Goal: Download file/media

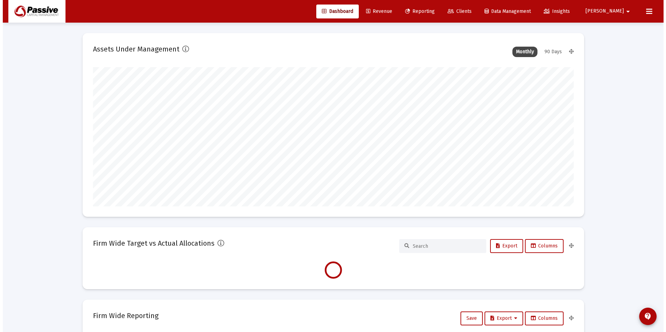
scroll to position [139, 259]
click at [432, 13] on span "Reporting" at bounding box center [417, 11] width 30 height 6
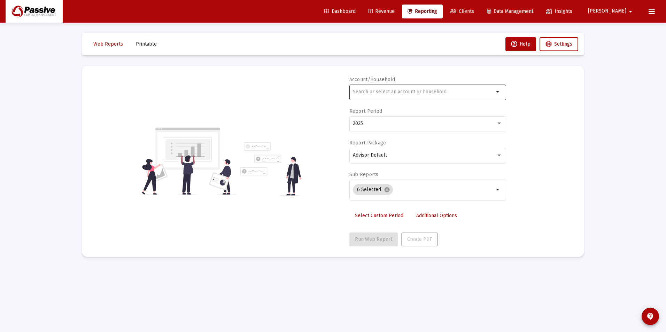
click at [370, 86] on div at bounding box center [423, 91] width 141 height 17
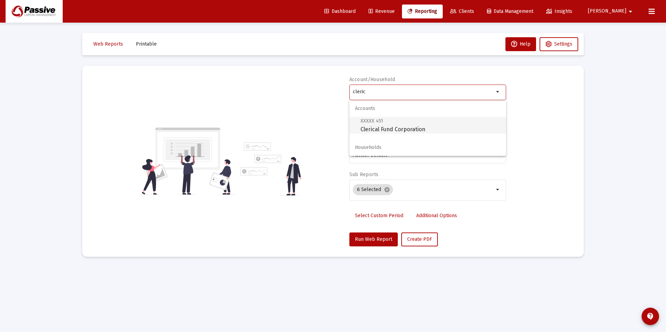
click at [385, 124] on span "XXXXX 451 Clerical Fund Corporation" at bounding box center [431, 125] width 140 height 17
type input "Clerical Fund Corporation"
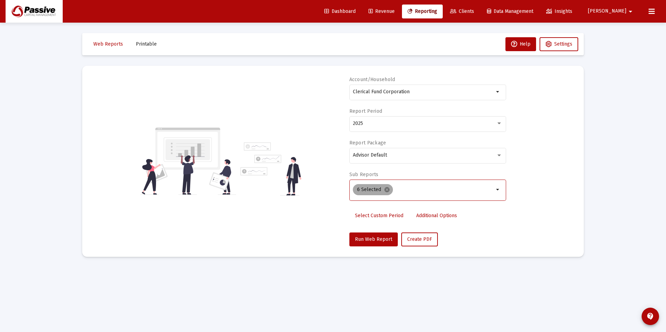
click at [387, 191] on mat-icon "cancel" at bounding box center [387, 190] width 6 height 6
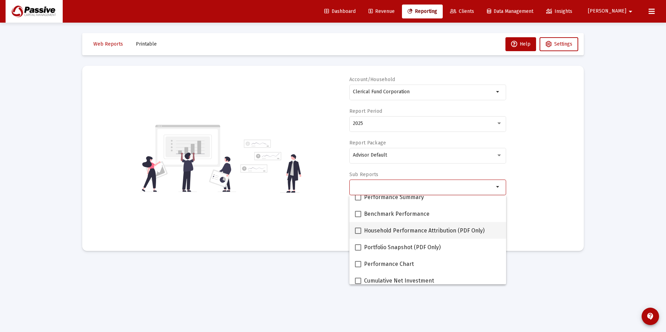
scroll to position [35, 0]
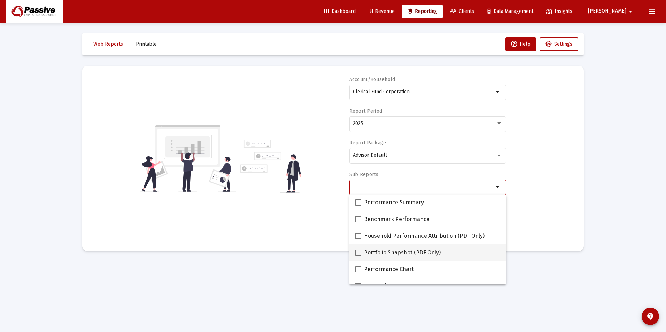
click at [361, 253] on label "Portfolio Snapshot (PDF Only)" at bounding box center [398, 253] width 86 height 8
click at [358, 256] on input "Portfolio Snapshot (PDF Only)" at bounding box center [358, 256] width 0 height 0
checkbox input "true"
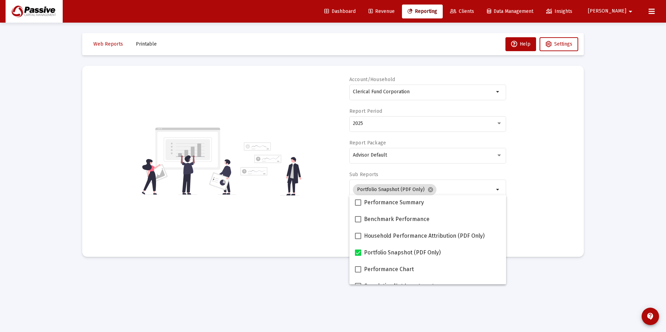
drag, startPoint x: 478, startPoint y: 169, endPoint x: 464, endPoint y: 175, distance: 14.2
click at [478, 170] on div "Advisor Default" at bounding box center [427, 159] width 157 height 22
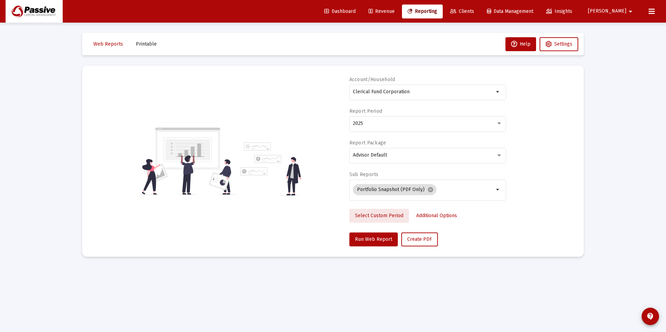
click at [387, 217] on span "Select Custom Period" at bounding box center [379, 216] width 48 height 6
click at [384, 129] on div at bounding box center [384, 123] width 63 height 17
click at [418, 124] on icon "Open calendar" at bounding box center [421, 123] width 6 height 6
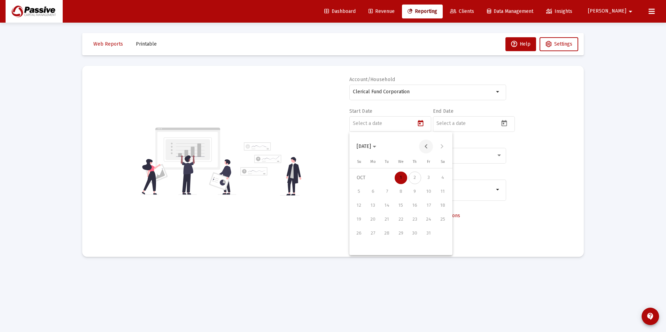
click at [427, 149] on button "Previous month" at bounding box center [426, 147] width 14 height 14
click at [428, 149] on button "Previous month" at bounding box center [426, 147] width 14 height 14
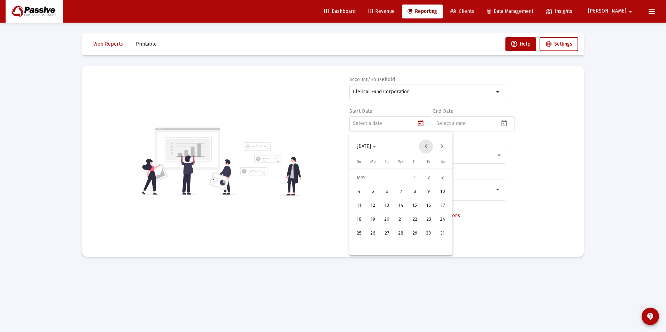
click at [428, 149] on button "Previous month" at bounding box center [426, 147] width 14 height 14
click at [429, 149] on button "Previous month" at bounding box center [426, 147] width 14 height 14
click at [401, 177] on div "1" at bounding box center [401, 178] width 13 height 13
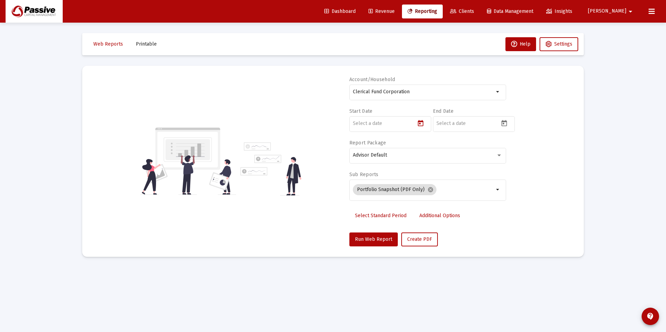
type input "[DATE]"
click at [503, 125] on icon "Open calendar" at bounding box center [504, 123] width 7 height 7
click at [512, 148] on button "Previous month" at bounding box center [510, 147] width 14 height 14
click at [467, 250] on div "30" at bounding box center [470, 247] width 13 height 13
type input "[DATE]"
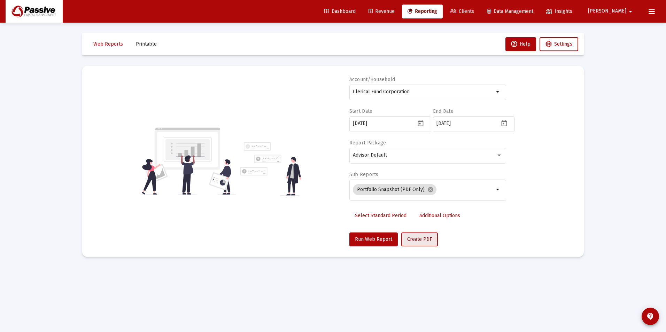
click at [416, 240] on span "Create PDF" at bounding box center [419, 240] width 25 height 6
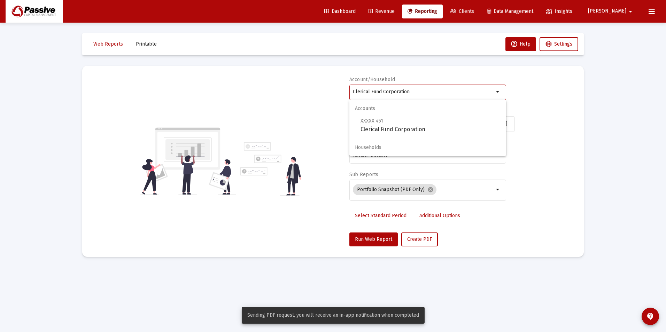
drag, startPoint x: 413, startPoint y: 94, endPoint x: 341, endPoint y: 86, distance: 72.6
click at [341, 86] on div "Account/Household Clerical Fund Corporation arrow_drop_down Start Date [DATE] E…" at bounding box center [333, 161] width 481 height 170
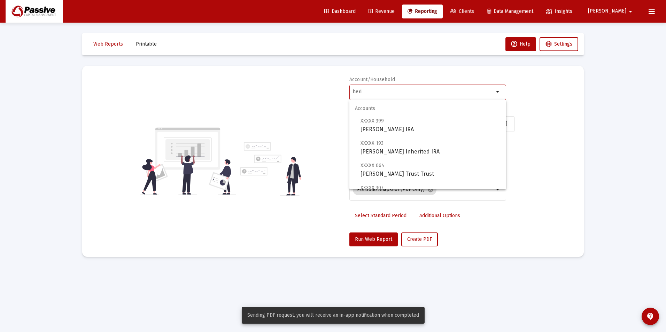
type input "herit"
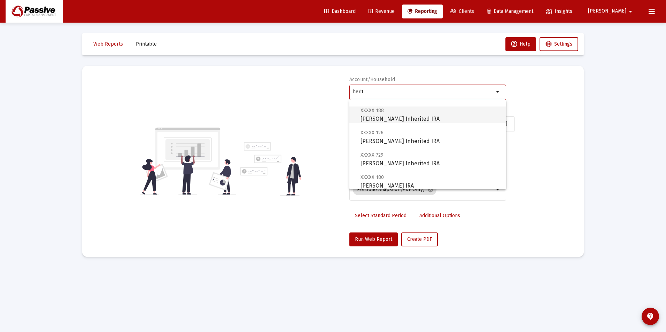
scroll to position [77, 0]
drag, startPoint x: 364, startPoint y: 93, endPoint x: 339, endPoint y: 84, distance: 26.5
click at [342, 85] on div "Account/Household herit arrow_drop_down Start Date [DATE] End Date [DATE] Repor…" at bounding box center [333, 161] width 481 height 170
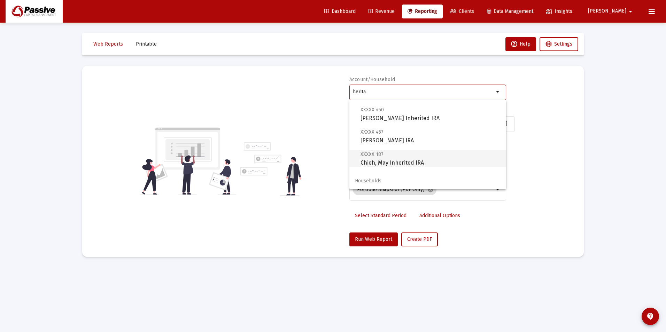
scroll to position [0, 0]
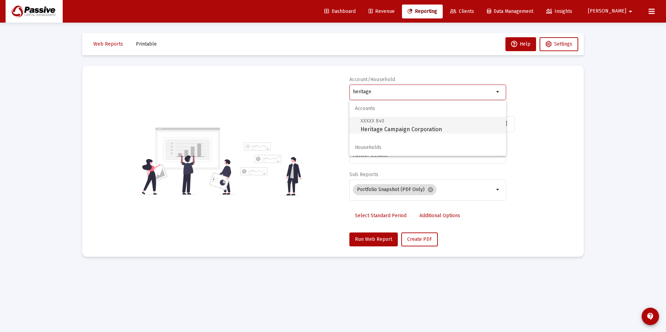
click at [418, 133] on span "XXXXX 840 Heritage Campaign Corporation" at bounding box center [431, 125] width 140 height 17
type input "Heritage Campaign Corporation"
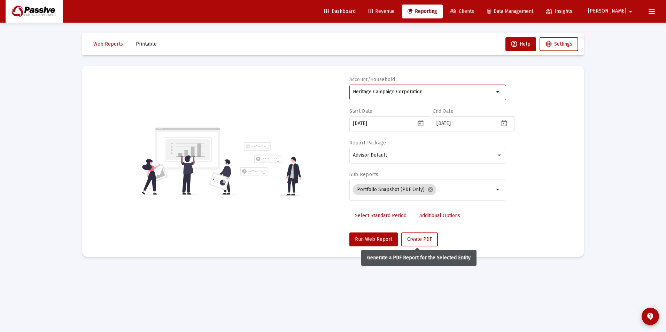
click at [417, 241] on span "Create PDF" at bounding box center [419, 240] width 25 height 6
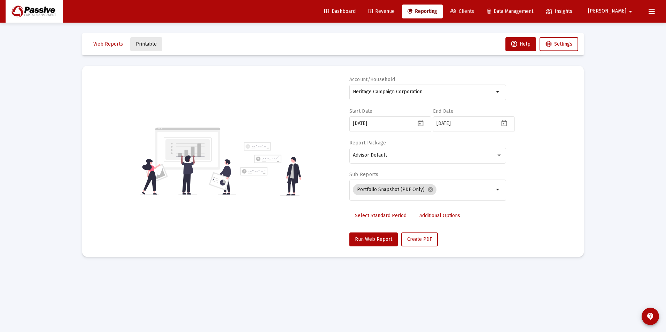
click at [148, 49] on button "Printable" at bounding box center [146, 44] width 32 height 14
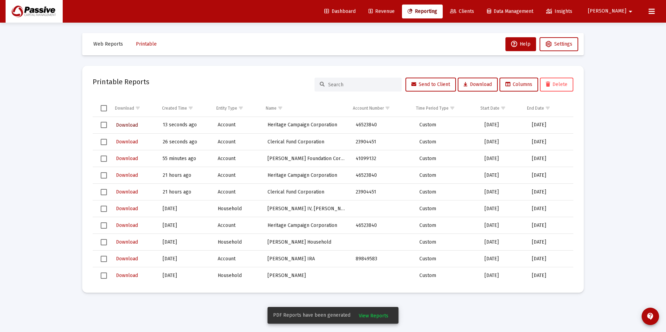
click at [126, 126] on span "Download" at bounding box center [127, 125] width 22 height 6
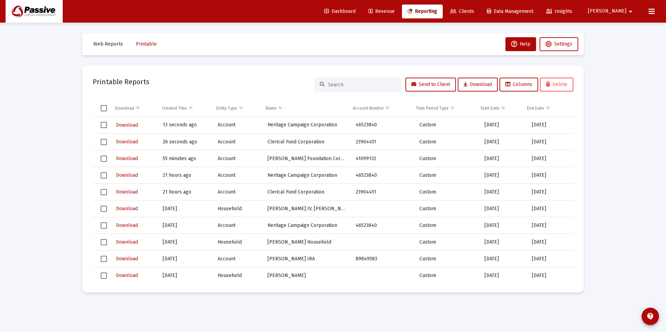
click at [102, 125] on span "Select row" at bounding box center [104, 125] width 6 height 6
click at [105, 177] on span "Select row" at bounding box center [104, 175] width 6 height 6
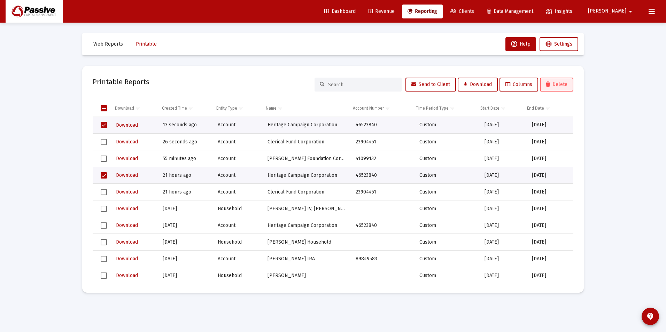
click at [552, 84] on span "Delete" at bounding box center [557, 85] width 22 height 6
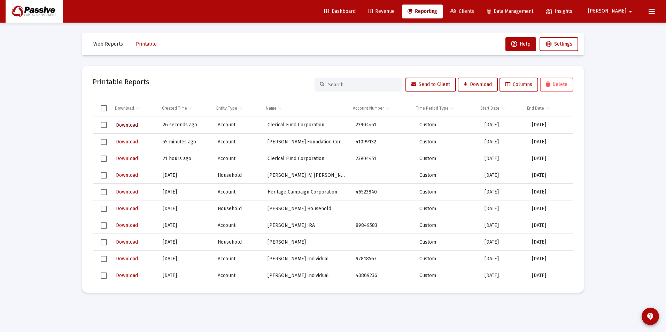
click at [122, 126] on span "Download" at bounding box center [127, 125] width 22 height 6
click at [102, 124] on span "Select row" at bounding box center [104, 125] width 6 height 6
click at [102, 157] on span "Select row" at bounding box center [104, 159] width 6 height 6
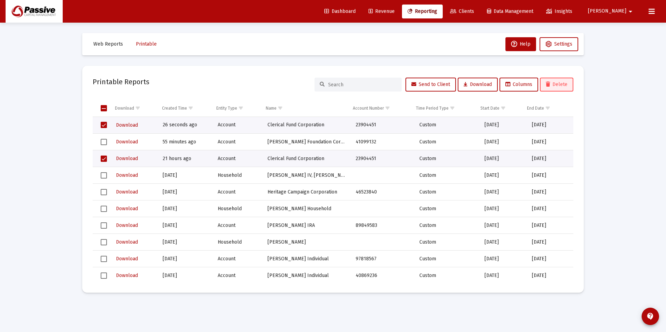
click at [558, 89] on button "Delete" at bounding box center [556, 85] width 33 height 14
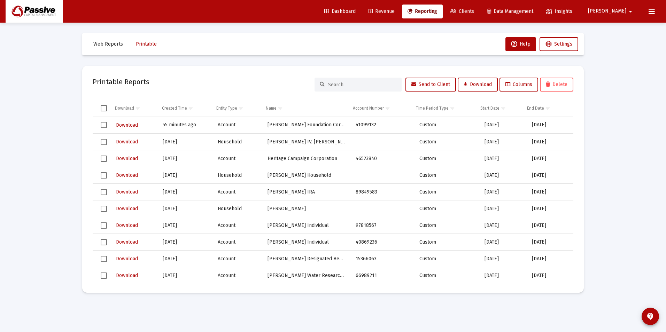
drag, startPoint x: 417, startPoint y: 13, endPoint x: 431, endPoint y: 12, distance: 13.6
click at [395, 13] on span "Revenue" at bounding box center [382, 11] width 26 height 6
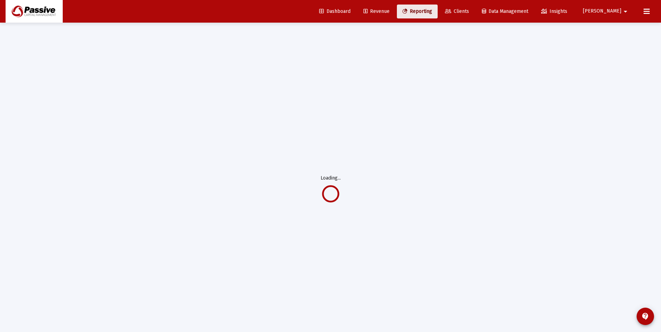
click at [432, 13] on span "Reporting" at bounding box center [417, 11] width 30 height 6
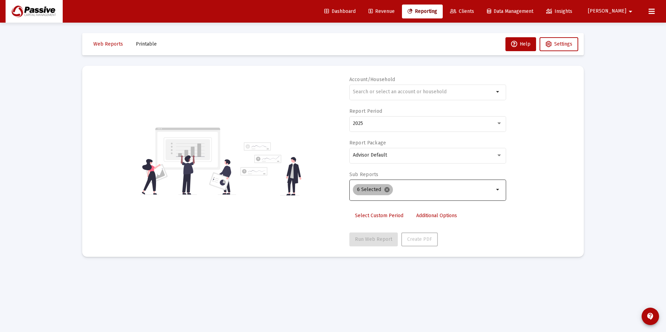
click at [388, 192] on mat-icon "cancel" at bounding box center [387, 190] width 6 height 6
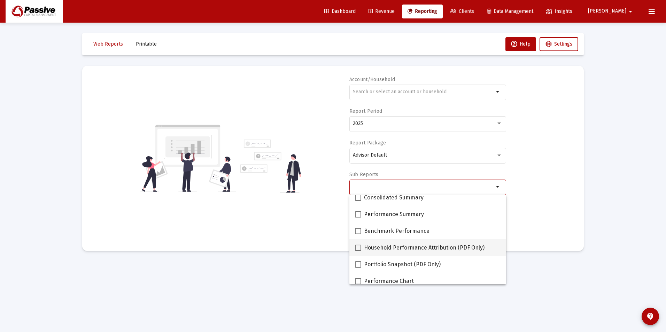
scroll to position [35, 0]
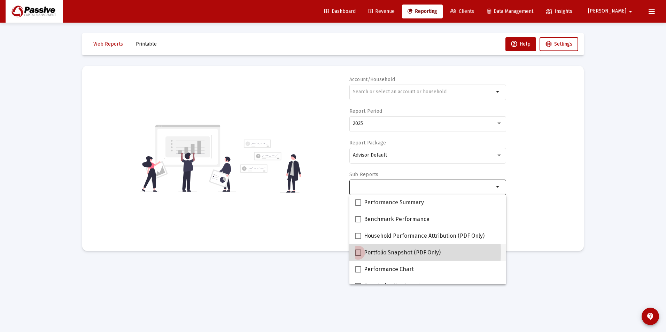
click at [357, 252] on span at bounding box center [358, 253] width 6 height 6
click at [358, 256] on input "Portfolio Snapshot (PDF Only)" at bounding box center [358, 256] width 0 height 0
checkbox input "true"
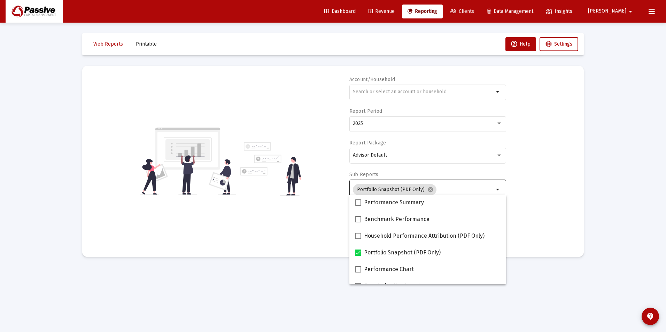
click at [565, 148] on div "Account/Household arrow_drop_down Report Period 2025 Report Package Advisor Def…" at bounding box center [333, 161] width 481 height 170
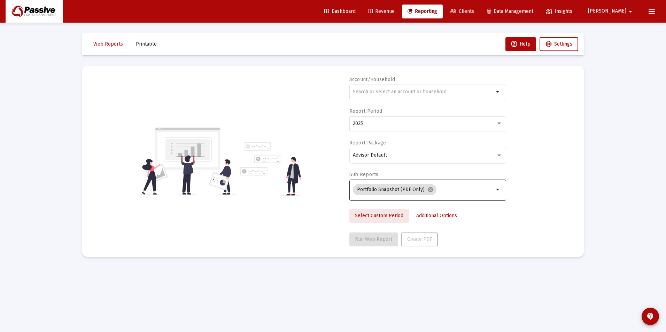
click at [384, 213] on span "Select Custom Period" at bounding box center [379, 216] width 48 height 6
click at [419, 126] on icon "Open calendar" at bounding box center [421, 123] width 6 height 6
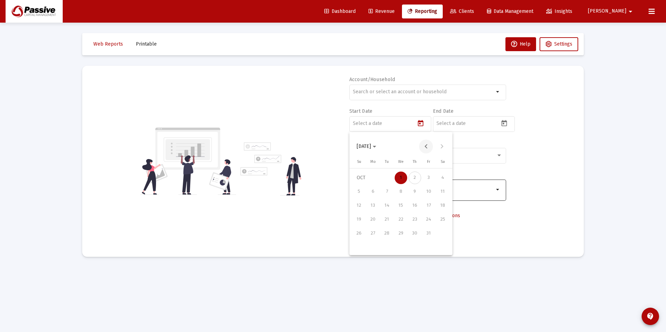
click at [423, 149] on button "Previous month" at bounding box center [426, 147] width 14 height 14
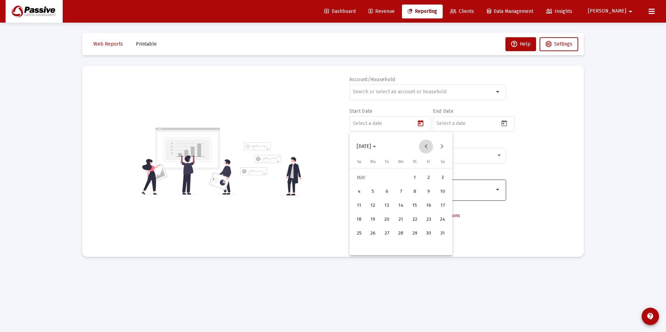
click at [423, 149] on button "Previous month" at bounding box center [426, 147] width 14 height 14
click at [402, 180] on div "1" at bounding box center [401, 178] width 13 height 13
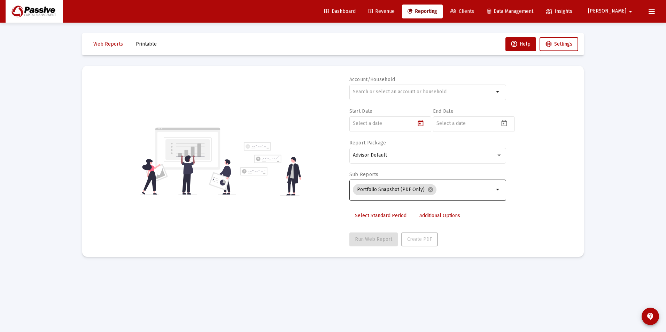
type input "[DATE]"
click at [507, 124] on icon "Open calendar" at bounding box center [504, 123] width 7 height 7
click at [510, 148] on button "Previous month" at bounding box center [510, 147] width 14 height 14
click at [471, 250] on div "30" at bounding box center [470, 247] width 13 height 13
type input "[DATE]"
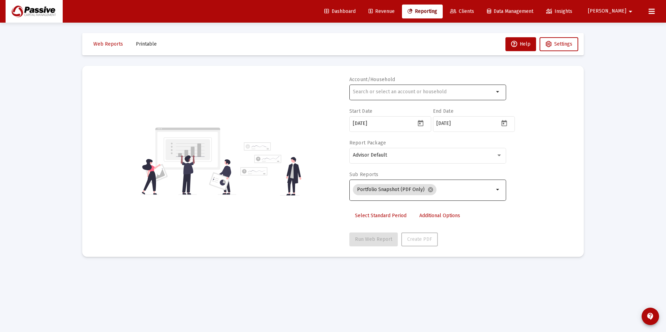
click at [393, 88] on div at bounding box center [423, 91] width 141 height 17
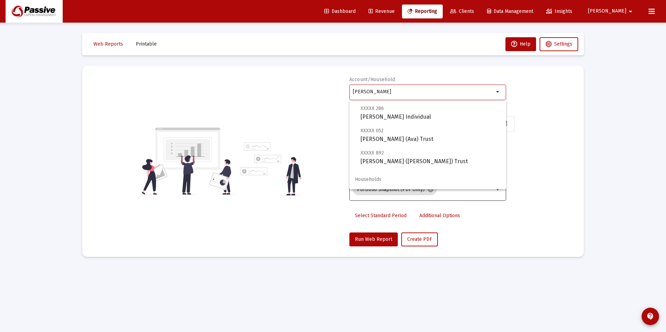
scroll to position [0, 0]
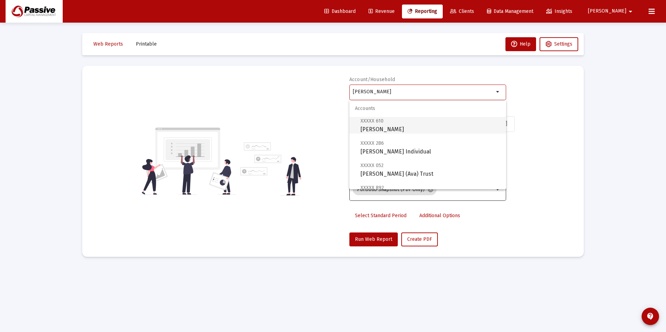
click at [394, 130] on span "XXXXX 610 [PERSON_NAME] Trust" at bounding box center [431, 125] width 140 height 17
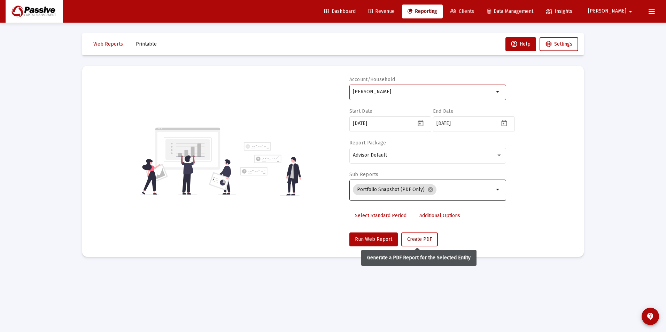
click at [411, 239] on span "Create PDF" at bounding box center [419, 240] width 25 height 6
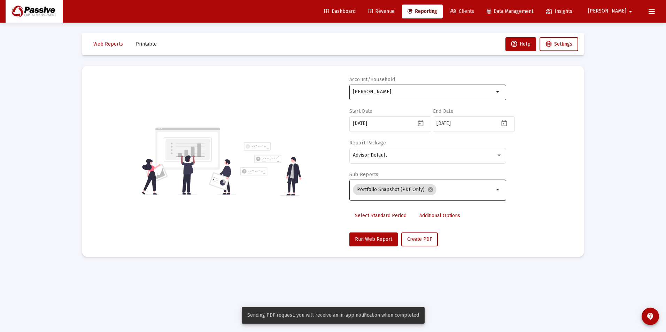
click at [434, 88] on div "[PERSON_NAME]" at bounding box center [423, 91] width 141 height 17
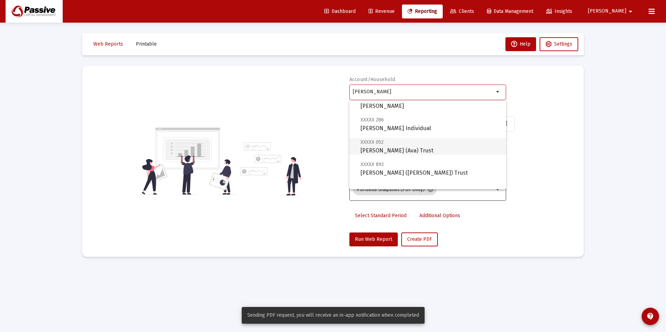
scroll to position [35, 0]
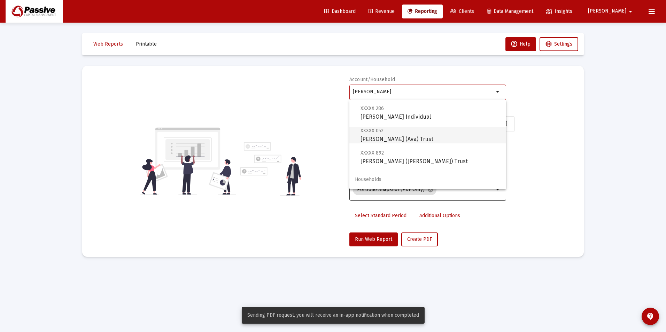
click at [415, 140] on span "XXXXX 052 [PERSON_NAME] (Ava) Trust" at bounding box center [431, 134] width 140 height 17
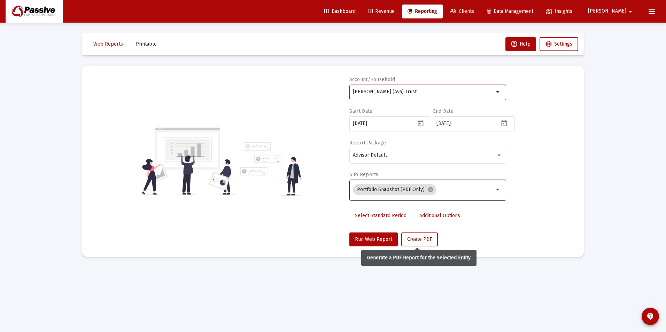
click at [429, 242] on span "Create PDF" at bounding box center [419, 240] width 25 height 6
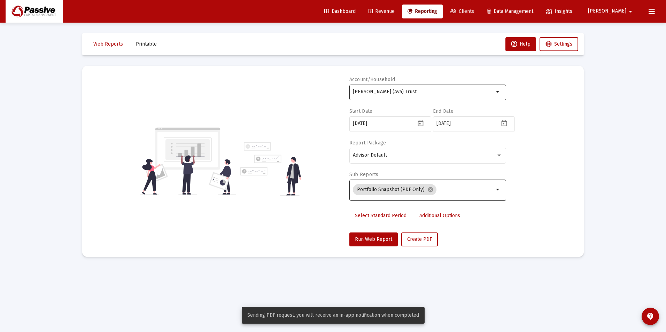
click at [430, 99] on div "[PERSON_NAME] (Ava) Trust" at bounding box center [423, 91] width 141 height 17
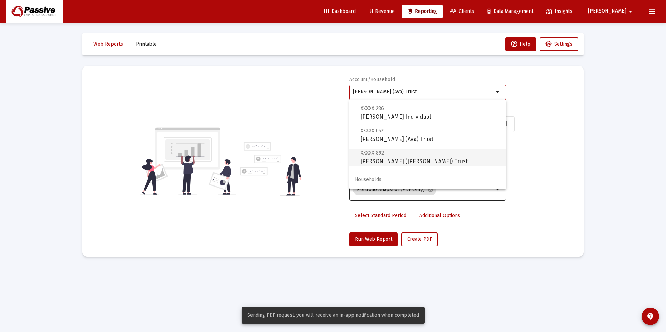
click at [435, 162] on span "XXXXX 892 [PERSON_NAME] ([PERSON_NAME]) Trust" at bounding box center [431, 157] width 140 height 17
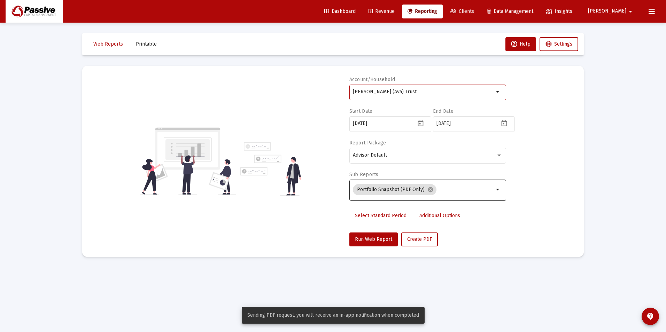
type input "[PERSON_NAME] ([PERSON_NAME]) Trust"
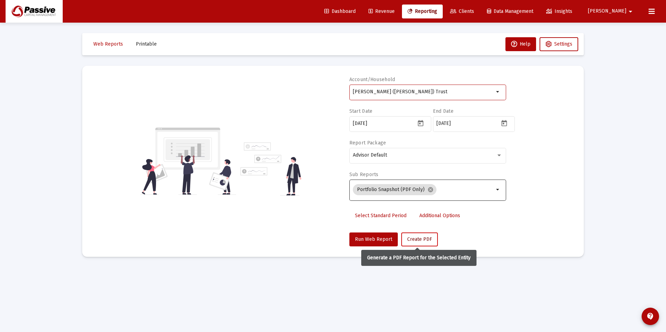
click at [421, 237] on span "Create PDF" at bounding box center [419, 240] width 25 height 6
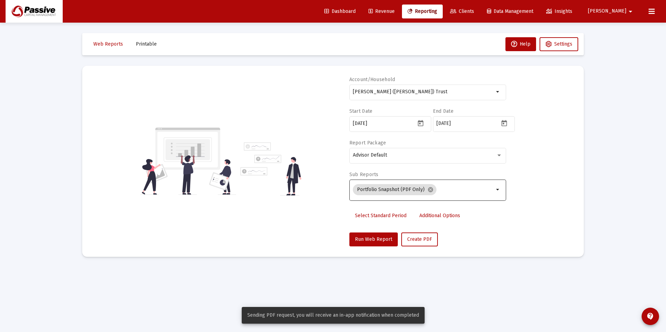
click at [160, 46] on mat-toolbar-row "Web Reports Printable Help Settings" at bounding box center [333, 44] width 502 height 22
click at [154, 46] on span "Printable" at bounding box center [146, 44] width 21 height 6
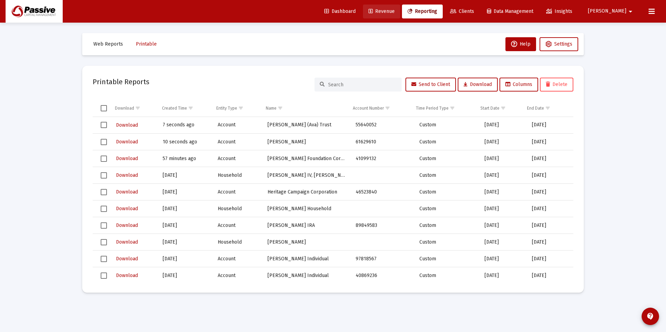
click at [395, 10] on span "Revenue" at bounding box center [382, 11] width 26 height 6
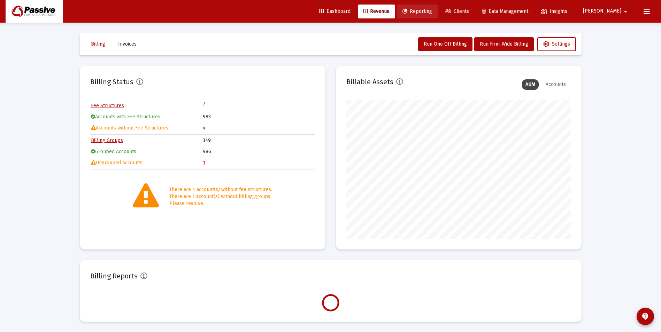
click at [432, 11] on span "Reporting" at bounding box center [417, 11] width 30 height 6
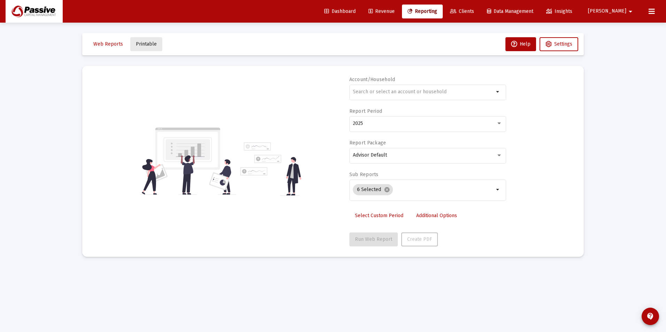
click at [140, 48] on button "Printable" at bounding box center [146, 44] width 32 height 14
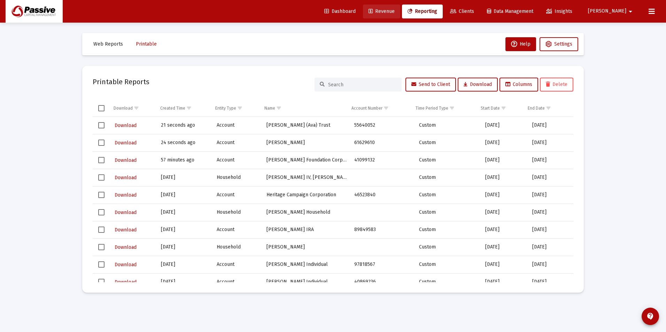
click at [400, 15] on link "Revenue" at bounding box center [381, 12] width 37 height 14
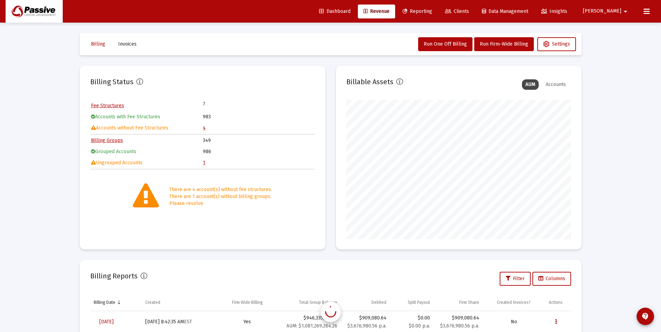
click at [432, 13] on span "Reporting" at bounding box center [417, 11] width 30 height 6
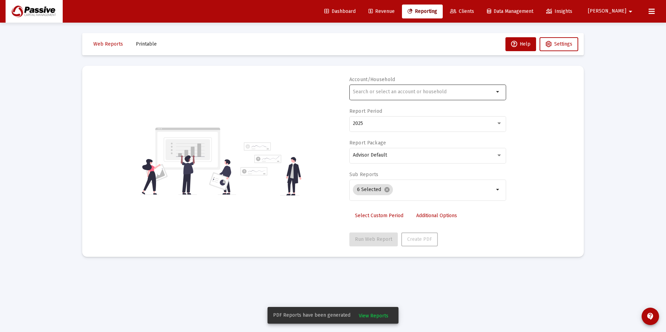
click at [405, 89] on div at bounding box center [423, 91] width 141 height 17
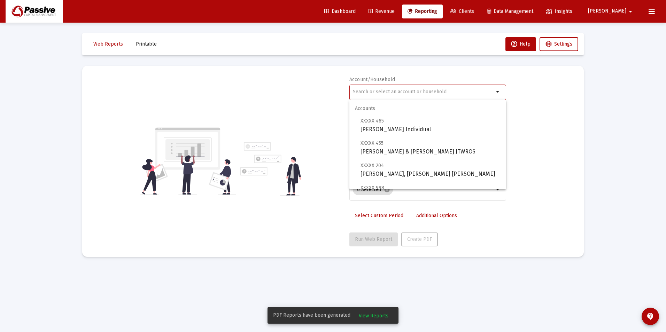
click at [149, 46] on span "Printable" at bounding box center [146, 44] width 21 height 6
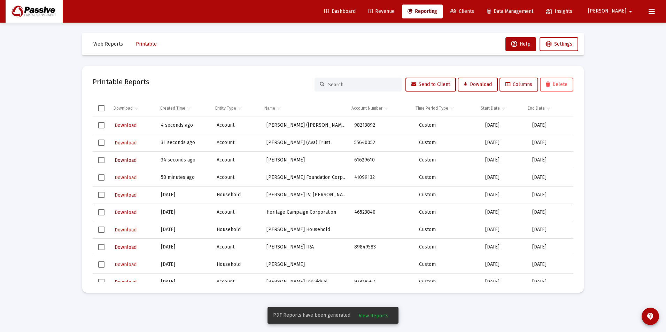
click at [136, 161] on span "Download" at bounding box center [126, 160] width 22 height 6
click at [132, 123] on span "Download" at bounding box center [126, 126] width 22 height 6
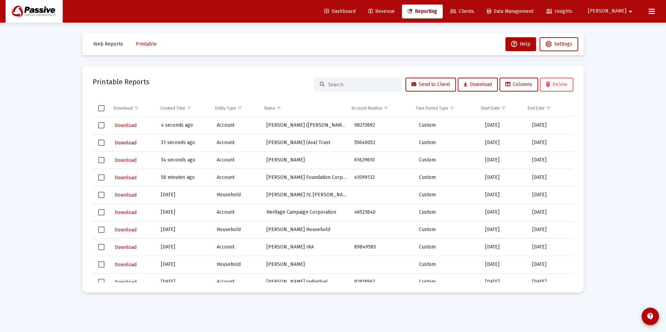
click at [128, 145] on span "Download" at bounding box center [126, 143] width 22 height 6
